Goal: Entertainment & Leisure: Consume media (video, audio)

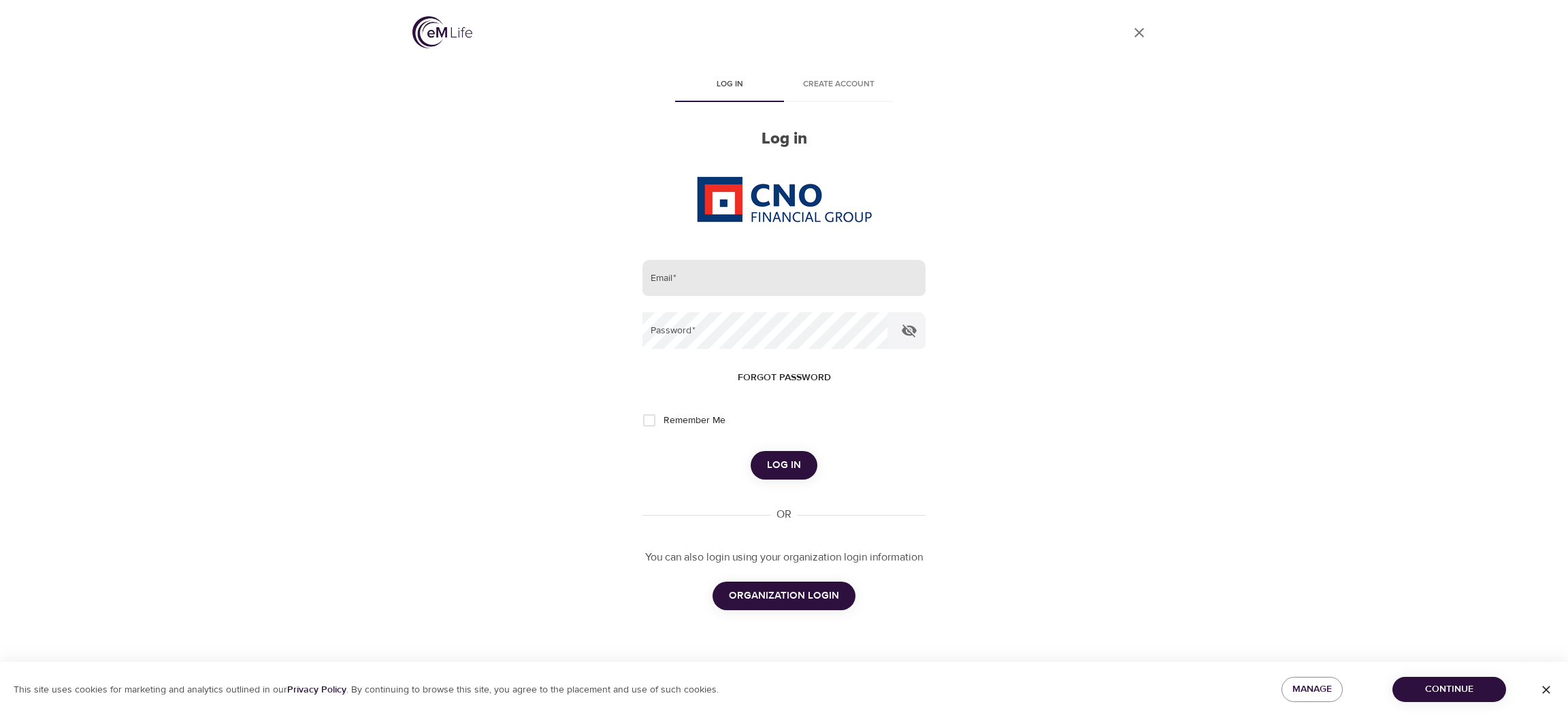
click at [844, 269] on input "email" at bounding box center [784, 278] width 283 height 37
click at [0, 716] on com-1password-button at bounding box center [0, 717] width 0 height 0
type input "[PERSON_NAME][EMAIL_ADDRESS][DOMAIN_NAME]"
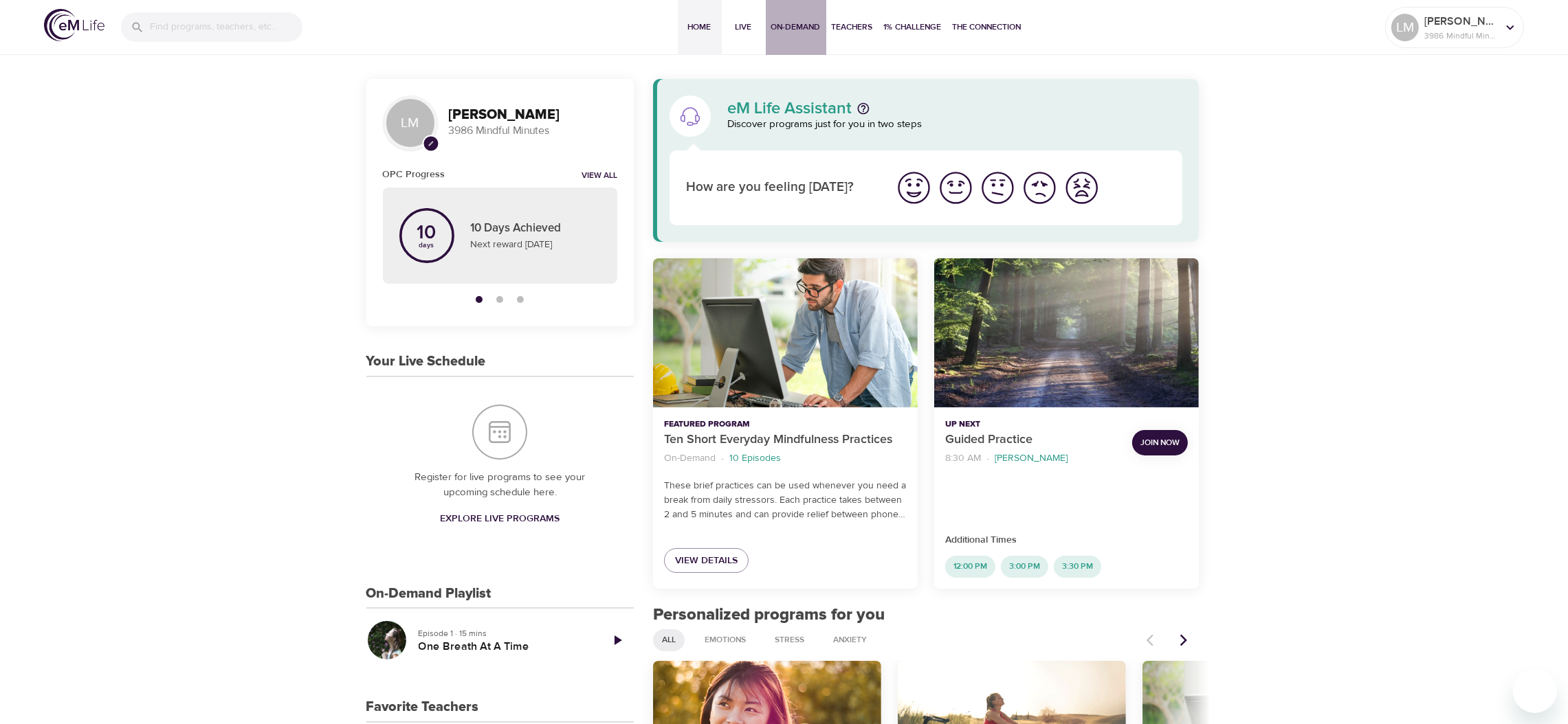
click at [797, 20] on span "On-Demand" at bounding box center [796, 27] width 50 height 14
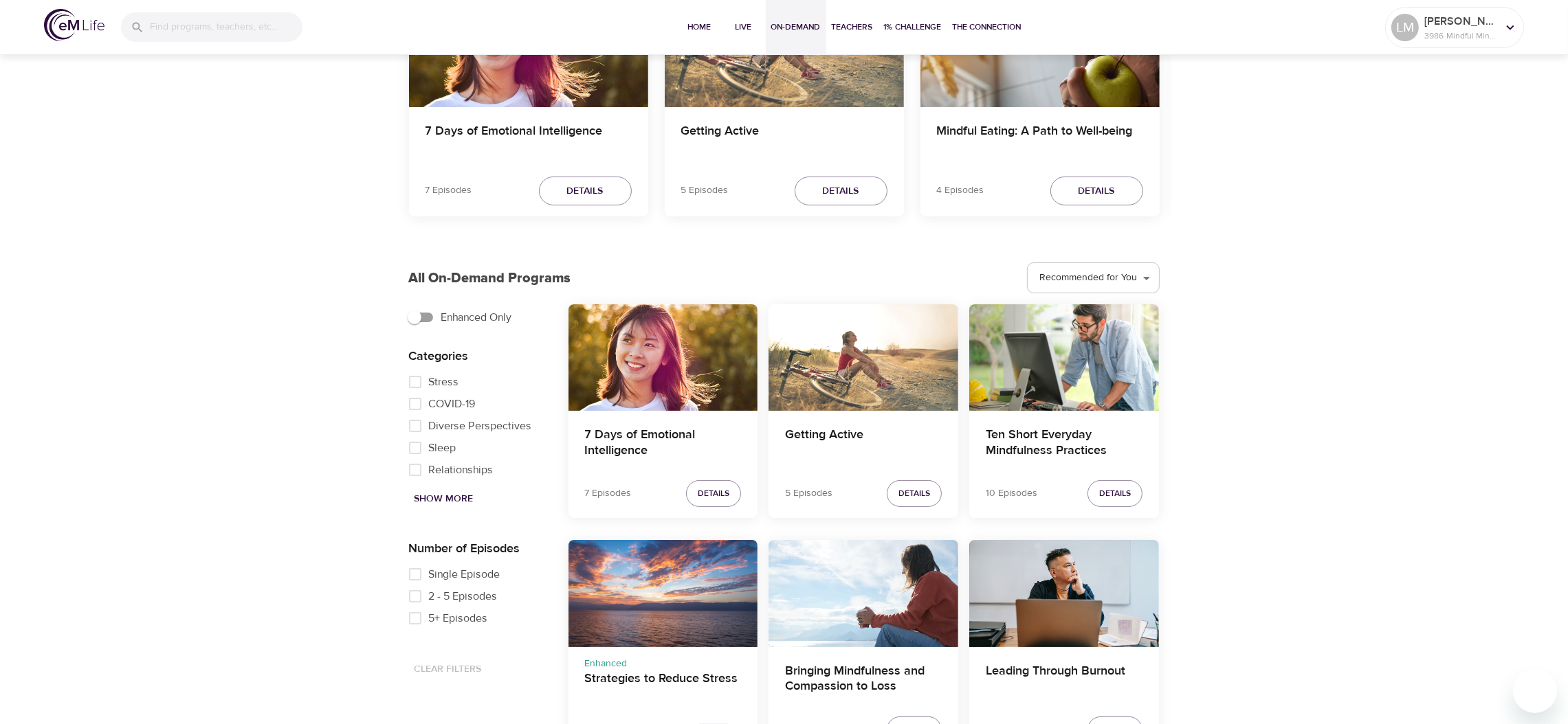
scroll to position [240, 0]
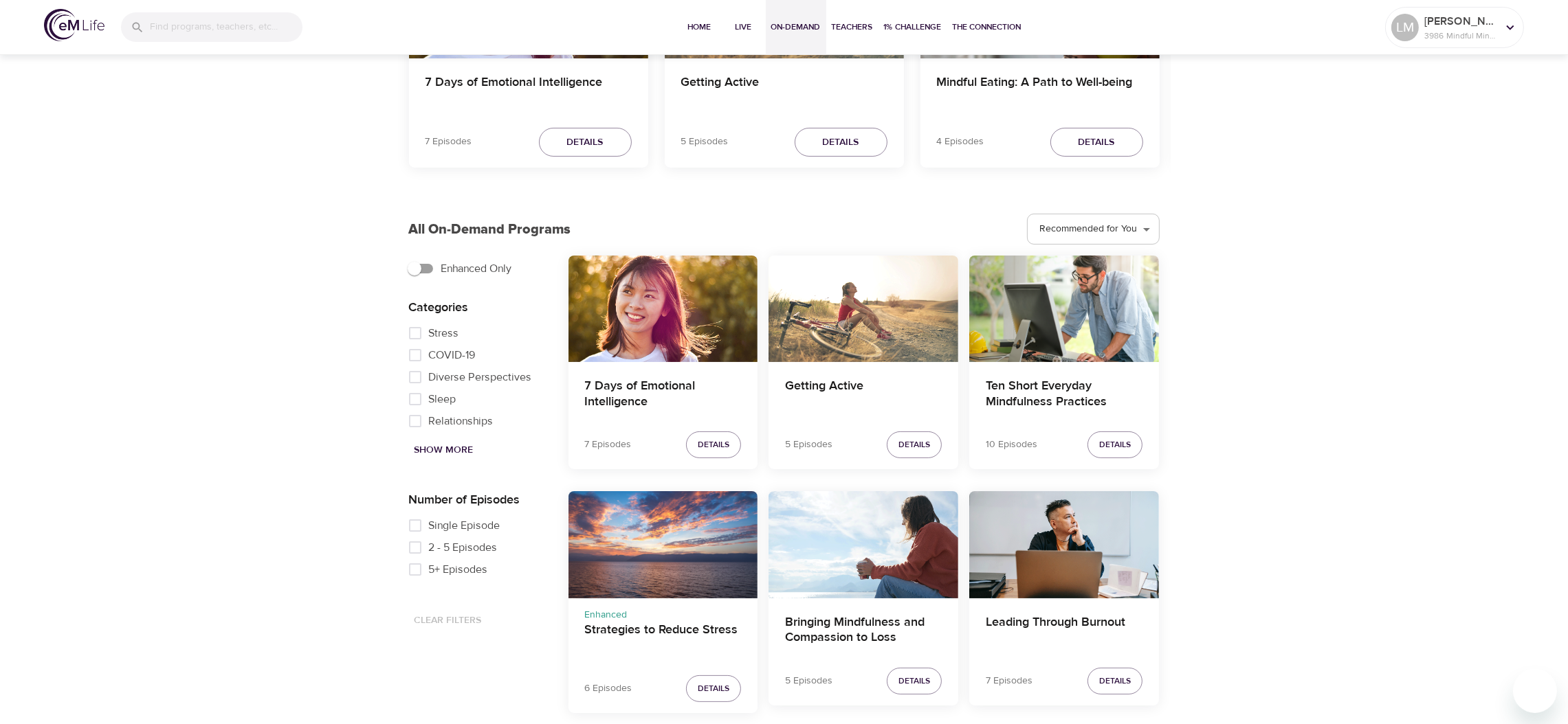
click at [410, 521] on input "Single Episode" at bounding box center [415, 525] width 28 height 22
checkbox input "true"
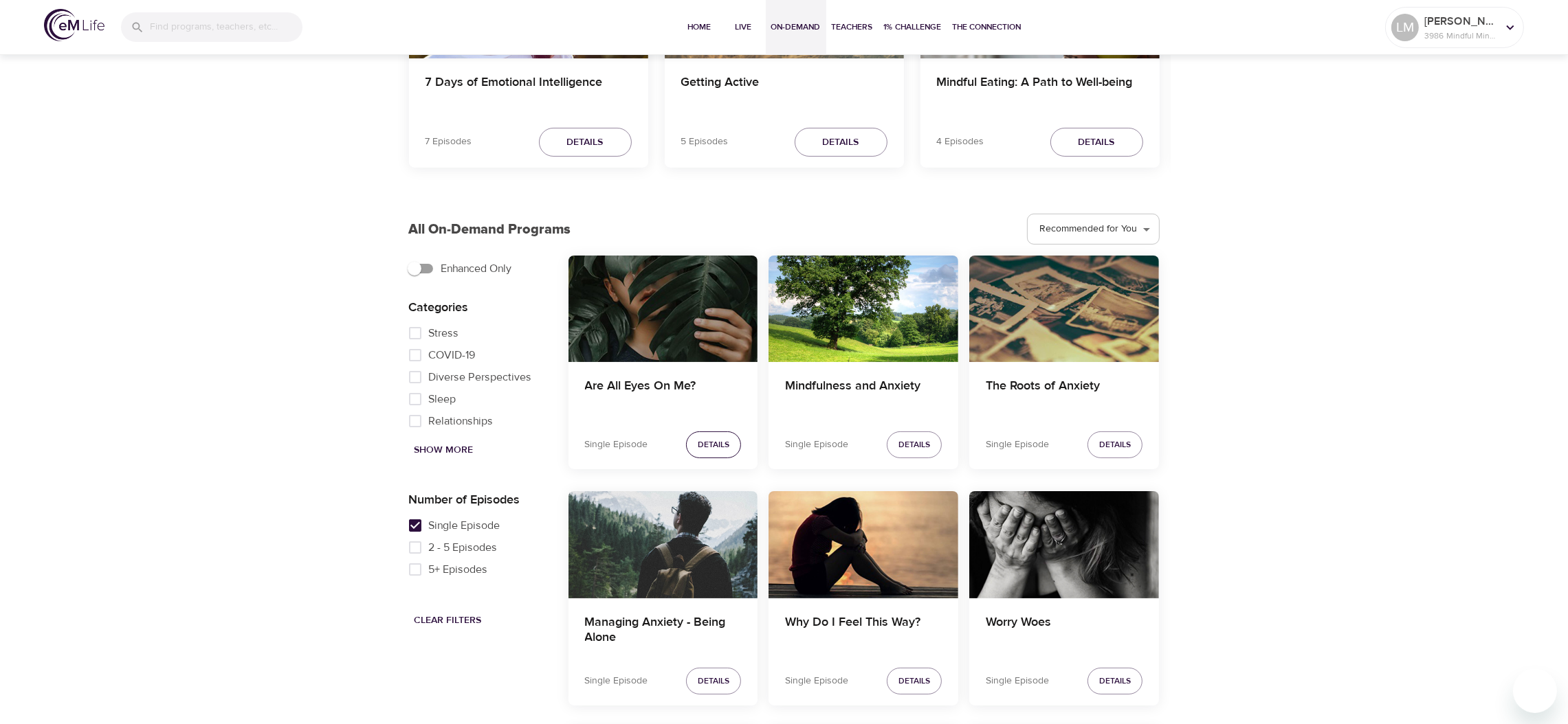
click at [722, 438] on span "Details" at bounding box center [713, 445] width 32 height 14
click at [655, 385] on h4 "Are All Eyes On Me?" at bounding box center [663, 395] width 157 height 33
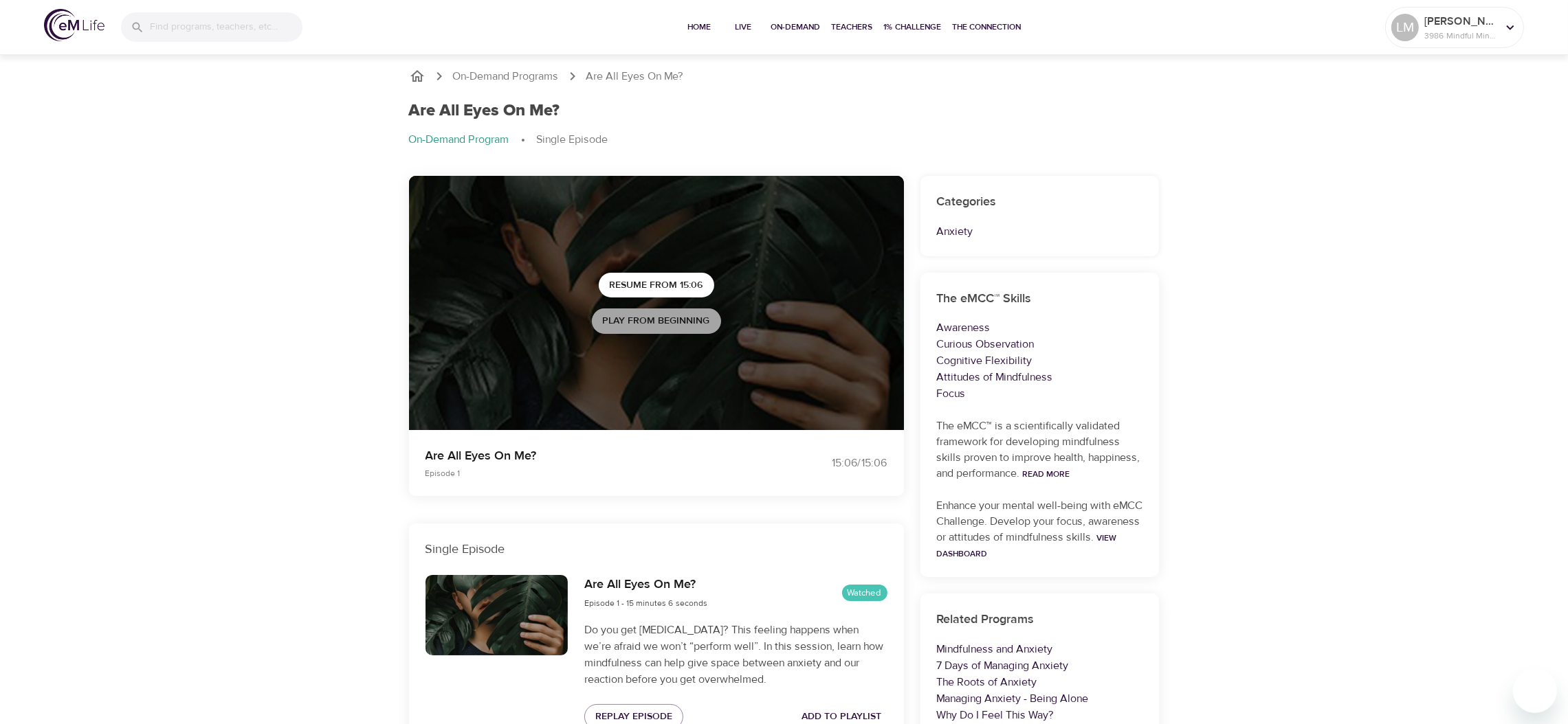
click at [692, 320] on span "Play from beginning" at bounding box center [657, 322] width 108 height 17
